Goal: Task Accomplishment & Management: Use online tool/utility

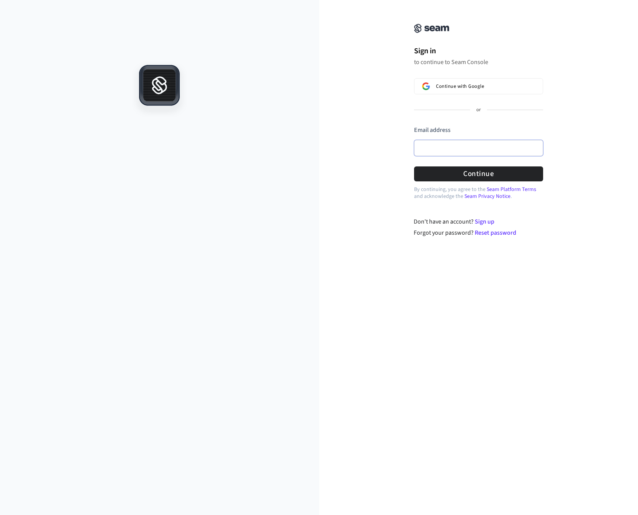
click at [476, 151] on input "Email address" at bounding box center [478, 148] width 129 height 16
click at [374, 72] on div "Sign in to continue to Seam Console Continue with Google or Email address Passw…" at bounding box center [478, 123] width 319 height 228
click at [491, 142] on input "Email address" at bounding box center [478, 148] width 129 height 16
paste input "**********"
click at [618, 144] on div "**********" at bounding box center [478, 123] width 319 height 228
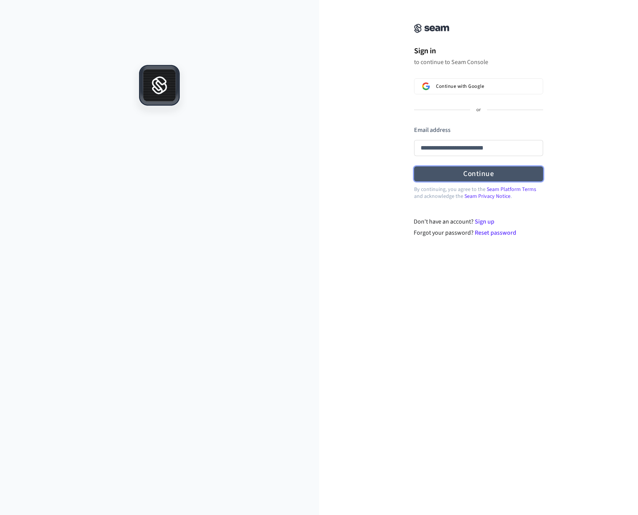
click at [515, 173] on button "Continue" at bounding box center [478, 174] width 129 height 15
type input "**********"
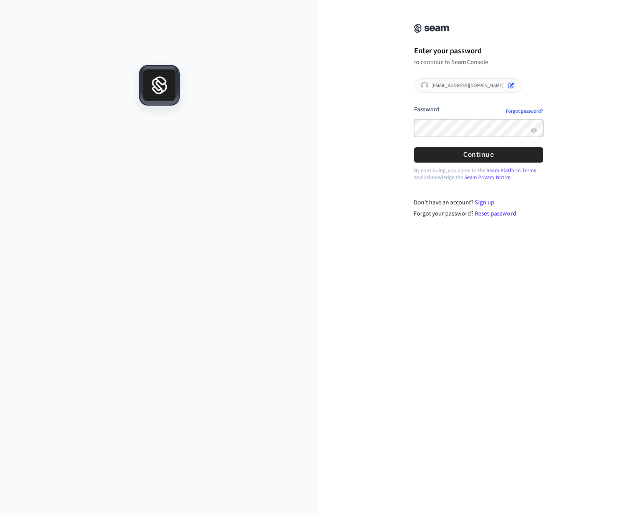
click at [414, 105] on button "submit" at bounding box center [414, 105] width 0 height 0
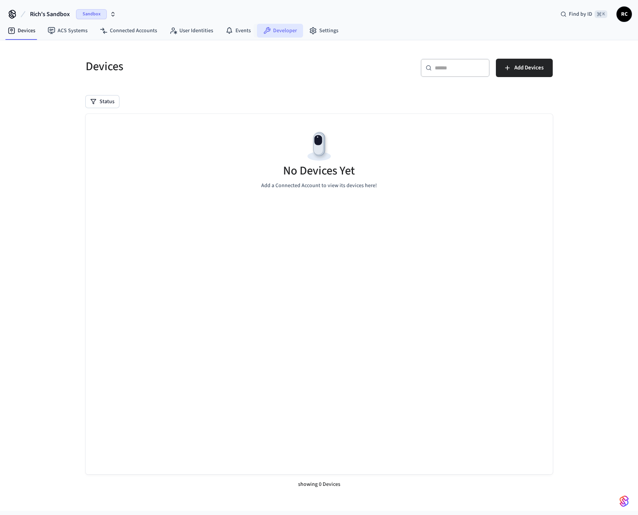
click at [271, 28] on link "Developer" at bounding box center [280, 31] width 46 height 14
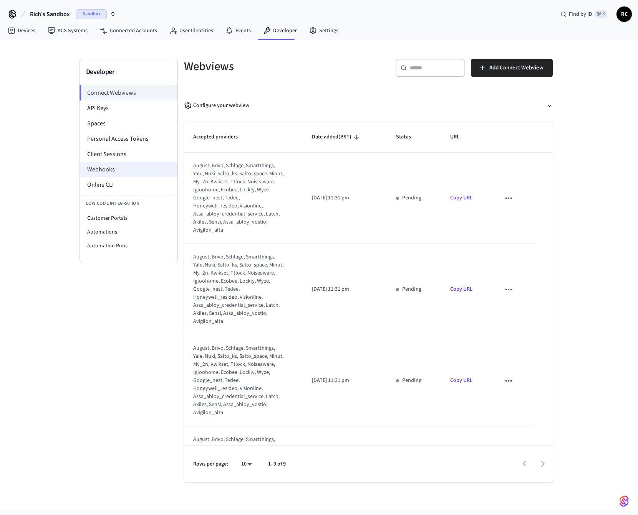
click at [128, 171] on li "Webhooks" at bounding box center [128, 169] width 97 height 15
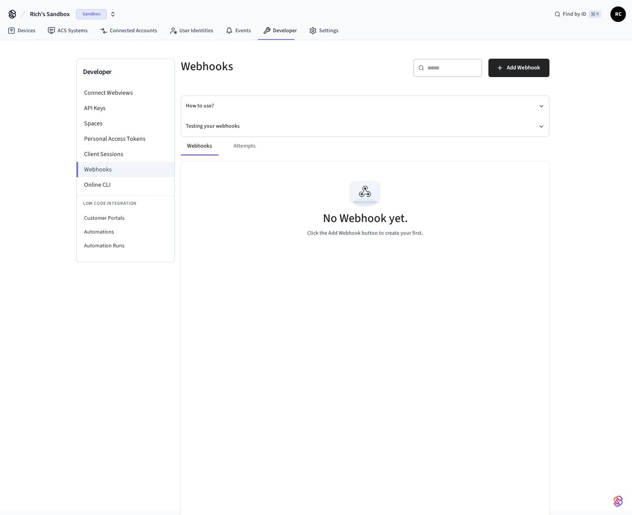
click at [111, 14] on icon "button" at bounding box center [113, 14] width 6 height 6
click at [71, 66] on div "Yale Production" at bounding box center [62, 64] width 105 height 10
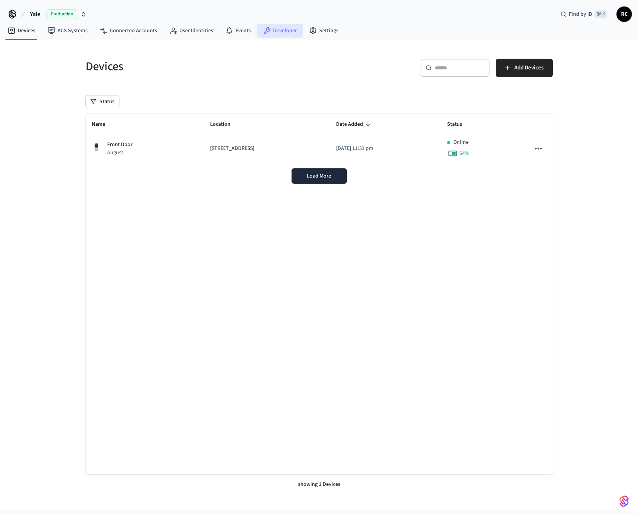
click at [270, 33] on link "Developer" at bounding box center [280, 31] width 46 height 14
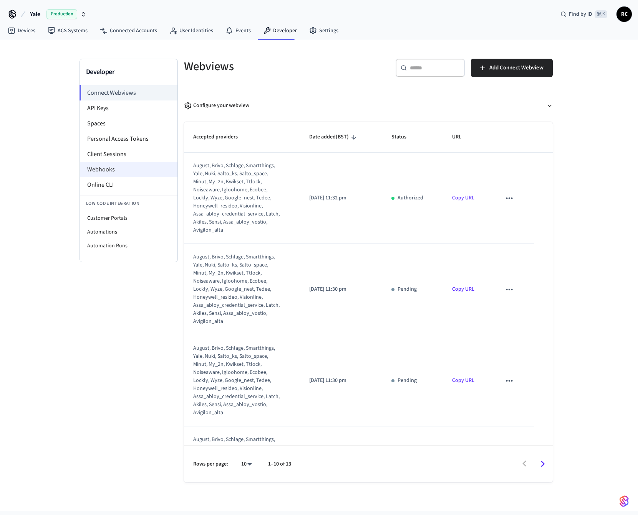
click at [125, 168] on li "Webhooks" at bounding box center [128, 169] width 97 height 15
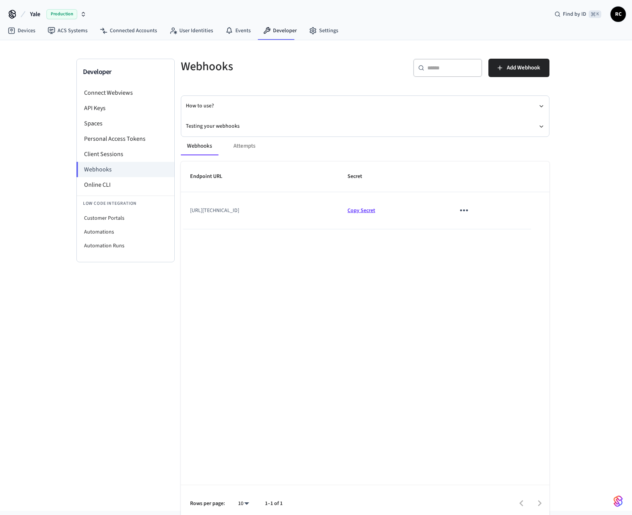
click at [375, 212] on span "Copy Secret" at bounding box center [361, 211] width 28 height 8
click at [318, 210] on td "[URL][TECHNICAL_ID]" at bounding box center [259, 210] width 157 height 37
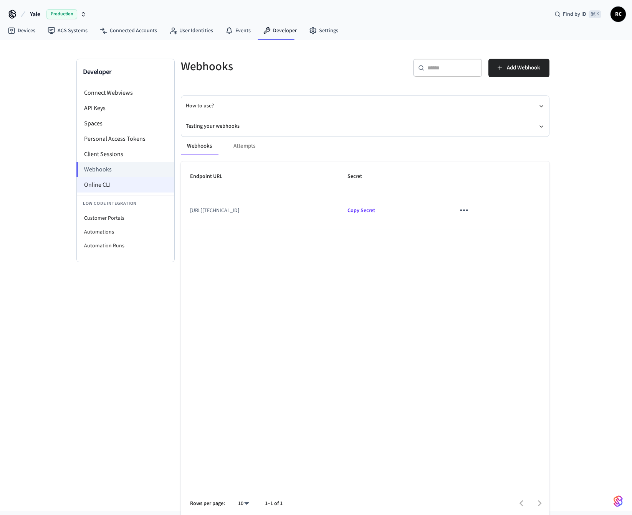
click at [133, 191] on li "Online CLI" at bounding box center [125, 184] width 97 height 15
click at [247, 145] on div "Webhooks Attempts" at bounding box center [365, 146] width 368 height 18
click at [239, 147] on div "Webhooks Attempts" at bounding box center [365, 146] width 368 height 18
click at [468, 211] on icon "sticky table" at bounding box center [464, 211] width 8 height 2
click at [357, 269] on div at bounding box center [319, 257] width 638 height 515
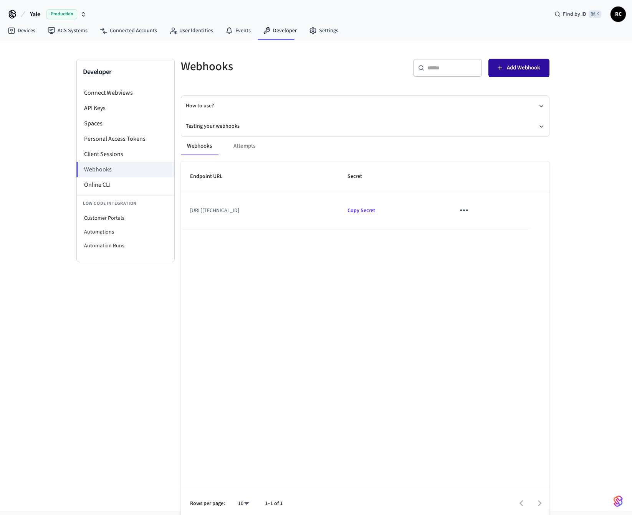
click at [521, 70] on span "Add Webhook" at bounding box center [523, 68] width 33 height 10
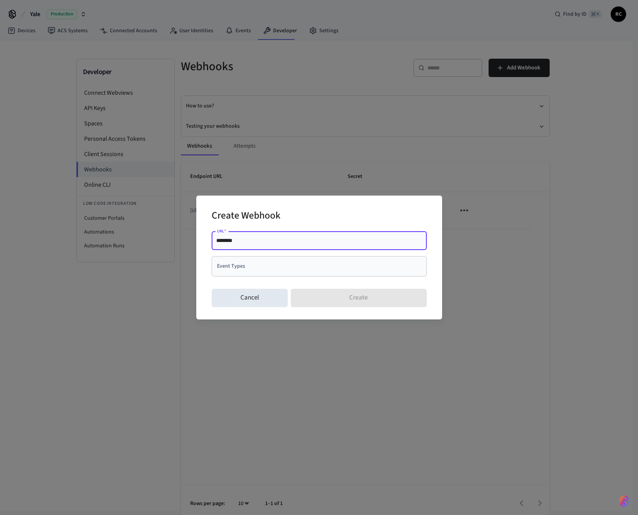
click at [249, 242] on input "********" at bounding box center [319, 241] width 206 height 8
type input "**********"
click at [266, 269] on input "Event Types" at bounding box center [313, 266] width 197 height 13
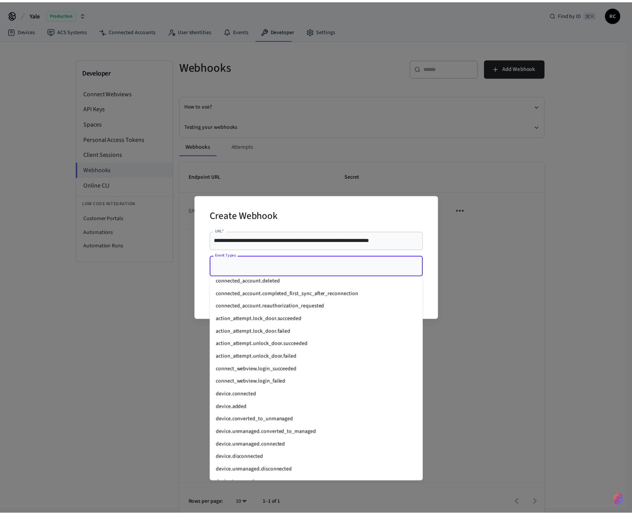
scroll to position [965, 0]
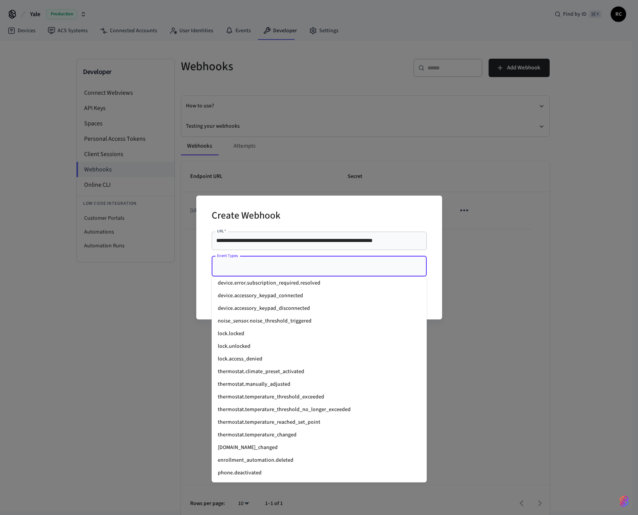
click at [248, 337] on li "lock.locked" at bounding box center [318, 334] width 215 height 13
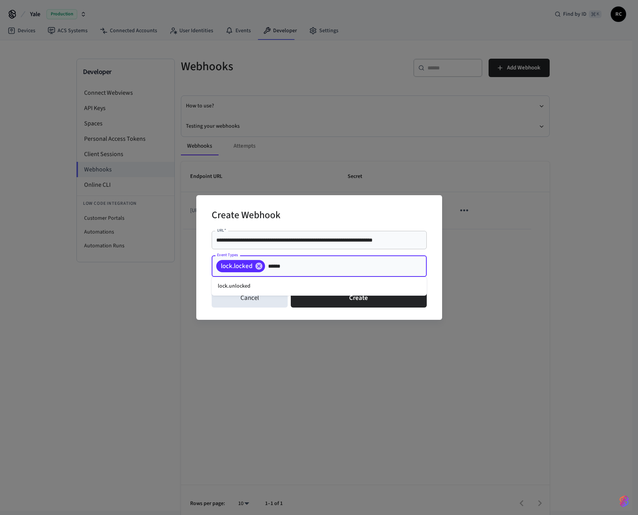
type input "*******"
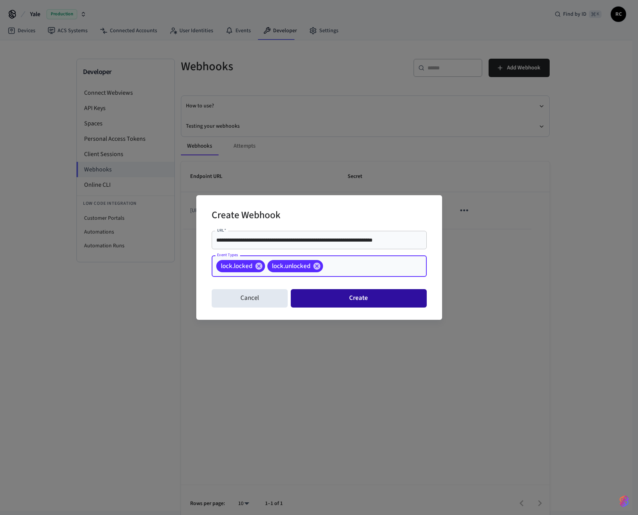
click at [375, 299] on button "Create" at bounding box center [358, 298] width 135 height 18
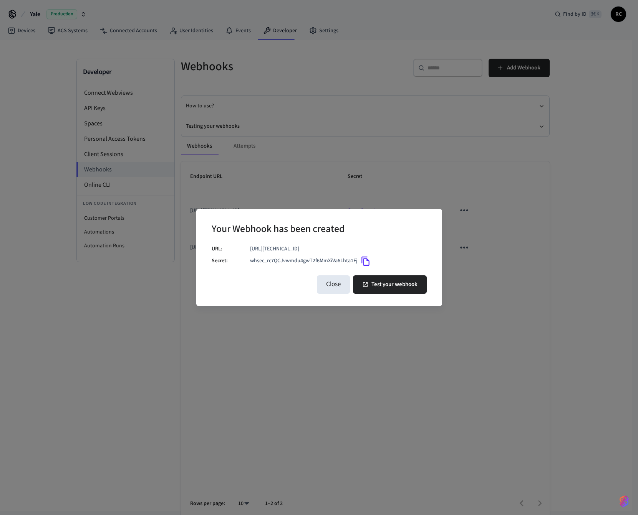
click at [303, 264] on p "whsec_rc7QCJvwmdu4gwT2f6MmXiVa6Lhta1Fj" at bounding box center [303, 261] width 107 height 8
copy p "whsec_rc7QCJvwmdu4gwT2f6MmXiVa6Lhta1Fj"
drag, startPoint x: 319, startPoint y: 253, endPoint x: 247, endPoint y: 244, distance: 72.3
click at [247, 245] on div "URL: [URL][TECHNICAL_ID] Secret: whsec_rc7QCJvwmdu4gwT2f6MmXiVa6Lhta1Fj" at bounding box center [318, 257] width 215 height 24
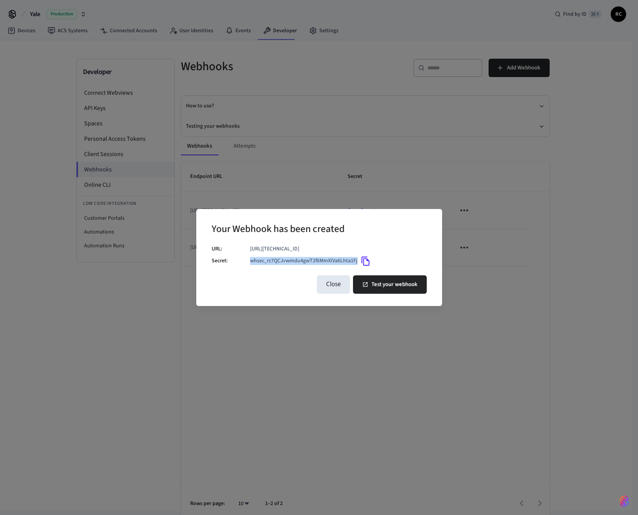
click at [313, 253] on p "[URL][TECHNICAL_ID]" at bounding box center [338, 249] width 177 height 8
drag, startPoint x: 325, startPoint y: 252, endPoint x: 251, endPoint y: 243, distance: 74.7
click at [251, 245] on p "[URL][TECHNICAL_ID]" at bounding box center [338, 249] width 177 height 8
copy p "[URL][TECHNICAL_ID]"
click at [365, 265] on icon "Copy" at bounding box center [365, 261] width 10 height 10
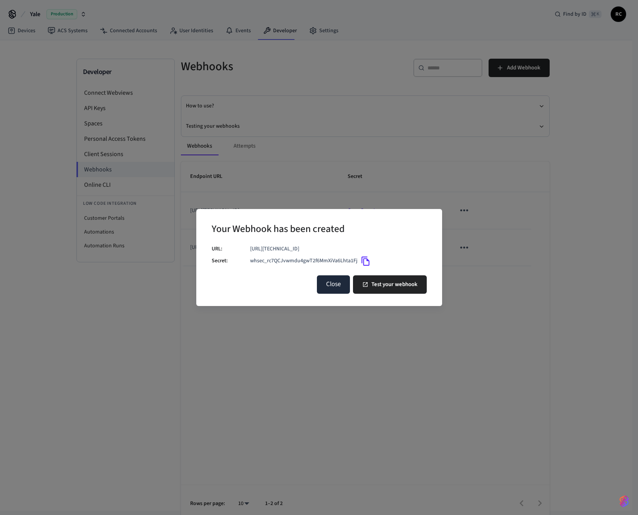
click at [344, 293] on button "Close" at bounding box center [333, 285] width 33 height 18
